Goal: Navigation & Orientation: Go to known website

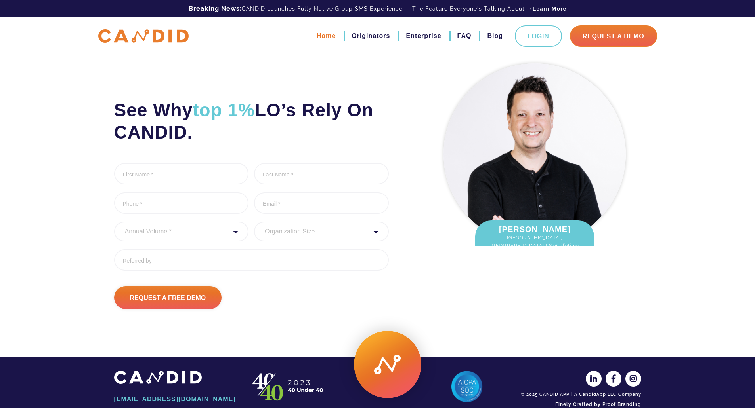
click at [329, 34] on link "Home" at bounding box center [326, 35] width 19 height 13
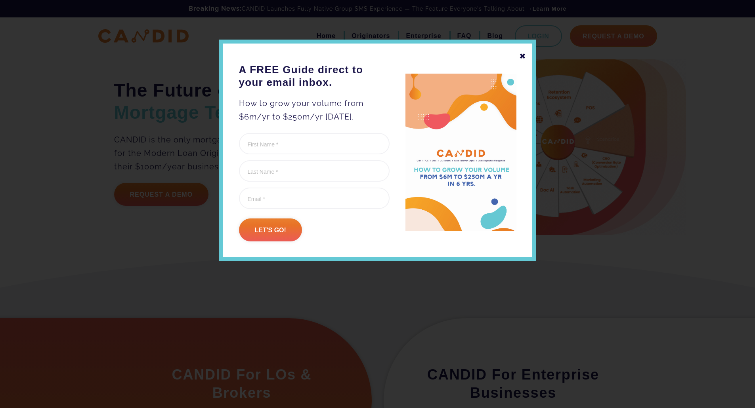
click at [523, 63] on div "✖ A FREE Guide direct to your email inbox. How to grow your volume from $6m/yr …" at bounding box center [377, 151] width 317 height 222
click at [521, 53] on div "✖" at bounding box center [522, 56] width 7 height 13
